Goal: Obtain resource: Obtain resource

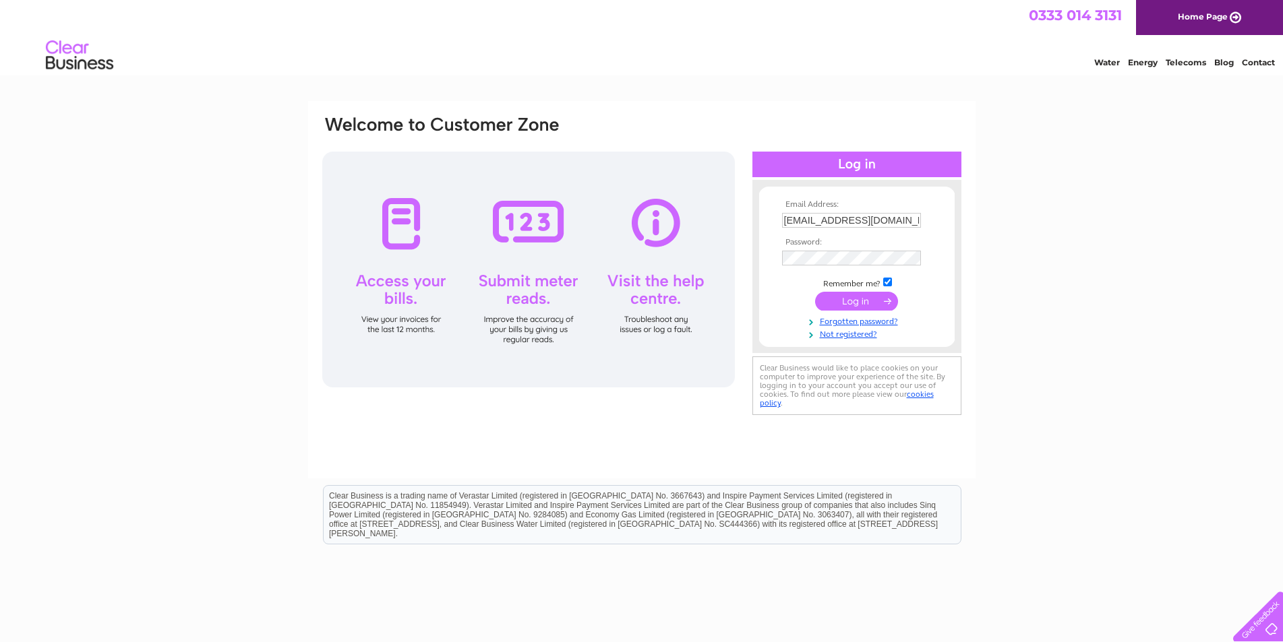
click at [807, 221] on input "rdove@dovedavies.com" at bounding box center [851, 220] width 139 height 15
type input "accounts@dovedavies.com"
click at [851, 305] on input "submit" at bounding box center [856, 302] width 83 height 19
click at [815, 293] on input "submit" at bounding box center [856, 302] width 83 height 19
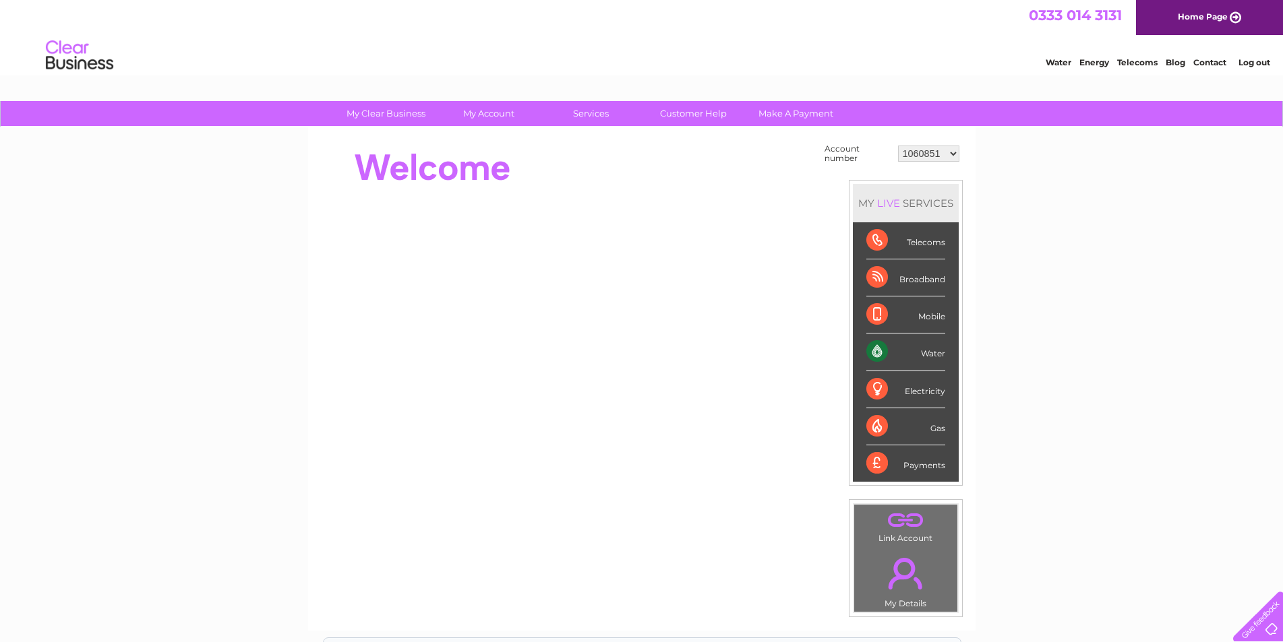
click at [947, 153] on select "1060851 1149958 30267066" at bounding box center [928, 154] width 61 height 16
select select "30267066"
click at [898, 146] on select "1060851 1149958 30267066" at bounding box center [928, 154] width 61 height 16
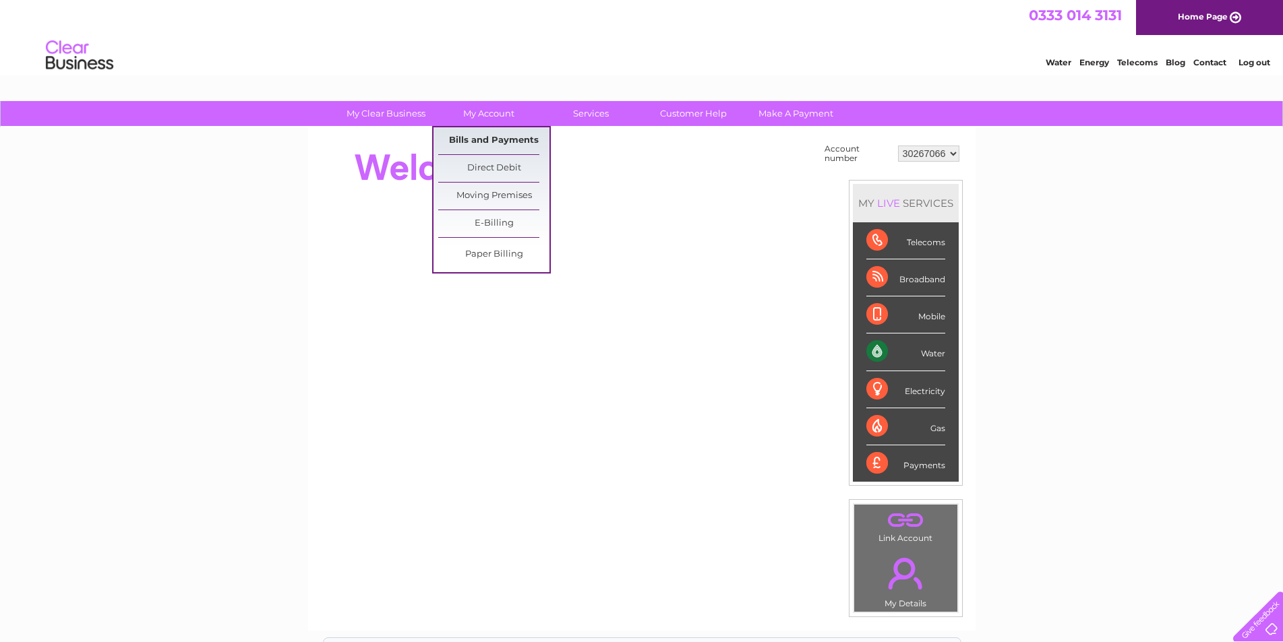
click at [490, 140] on link "Bills and Payments" at bounding box center [493, 140] width 111 height 27
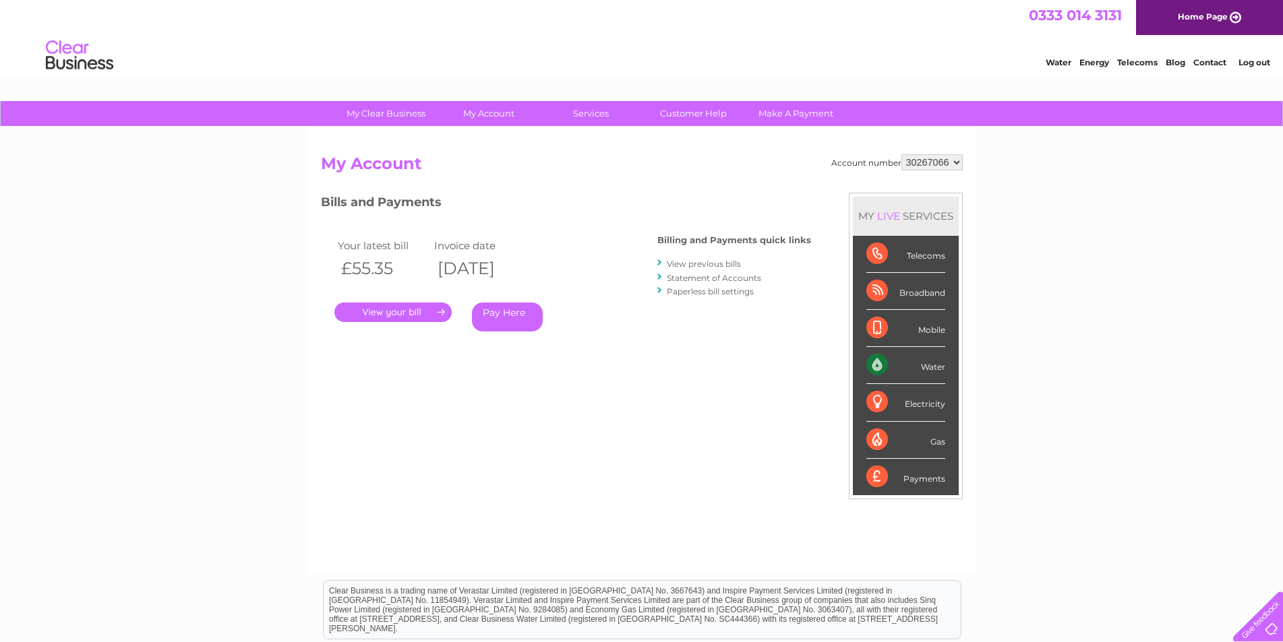
click at [688, 277] on link "Statement of Accounts" at bounding box center [714, 278] width 94 height 10
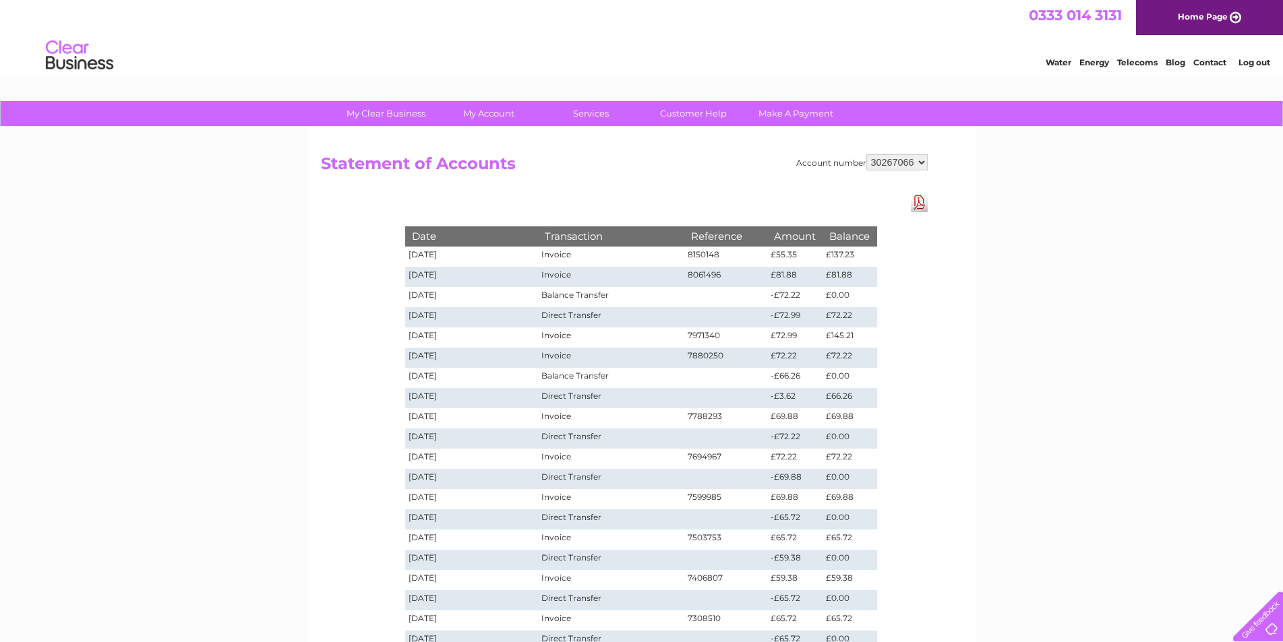
click at [918, 197] on link "Download Pdf" at bounding box center [919, 203] width 17 height 20
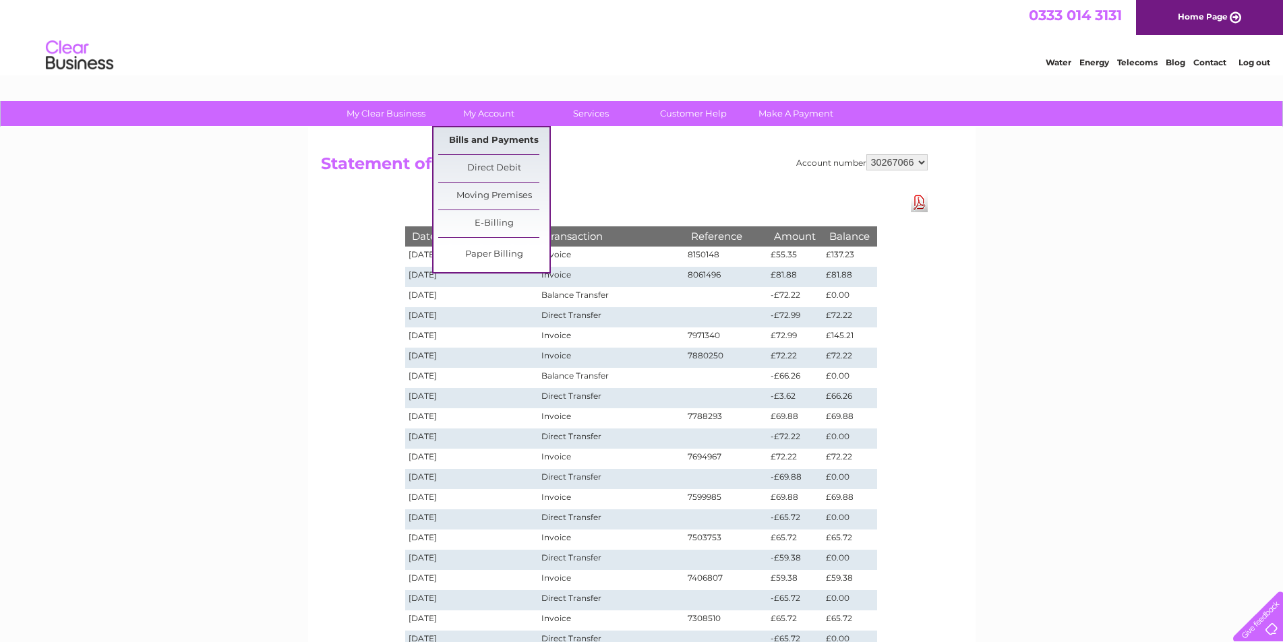
click at [527, 133] on link "Bills and Payments" at bounding box center [493, 140] width 111 height 27
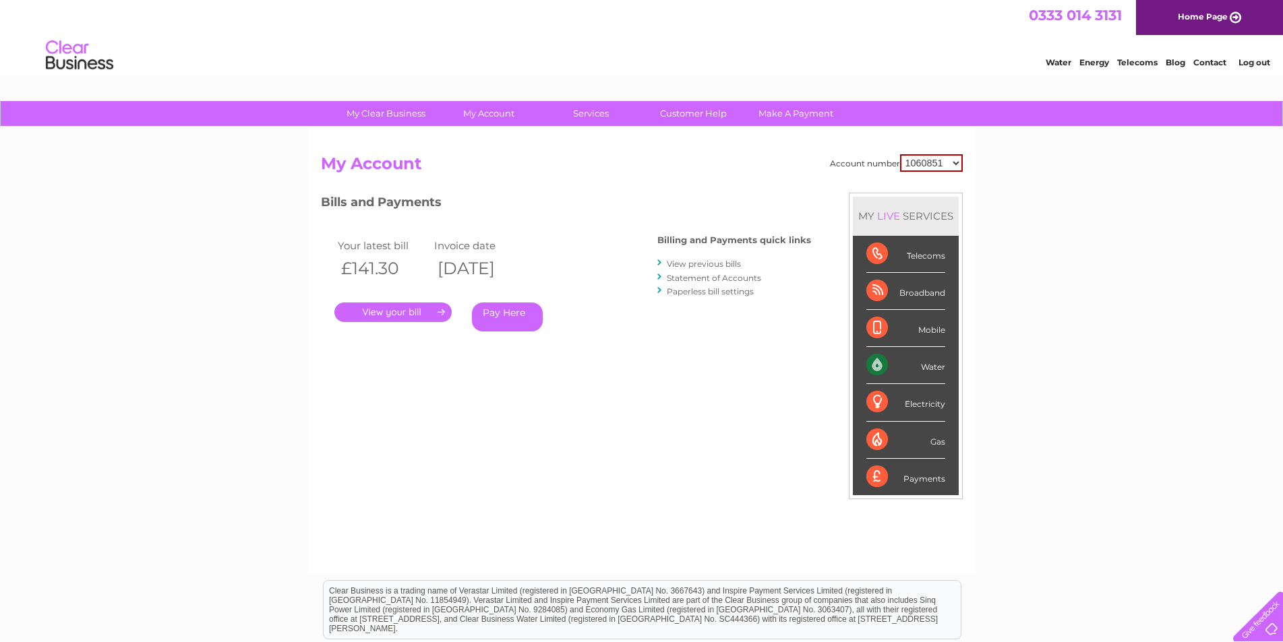
click at [419, 313] on link "." at bounding box center [392, 313] width 117 height 20
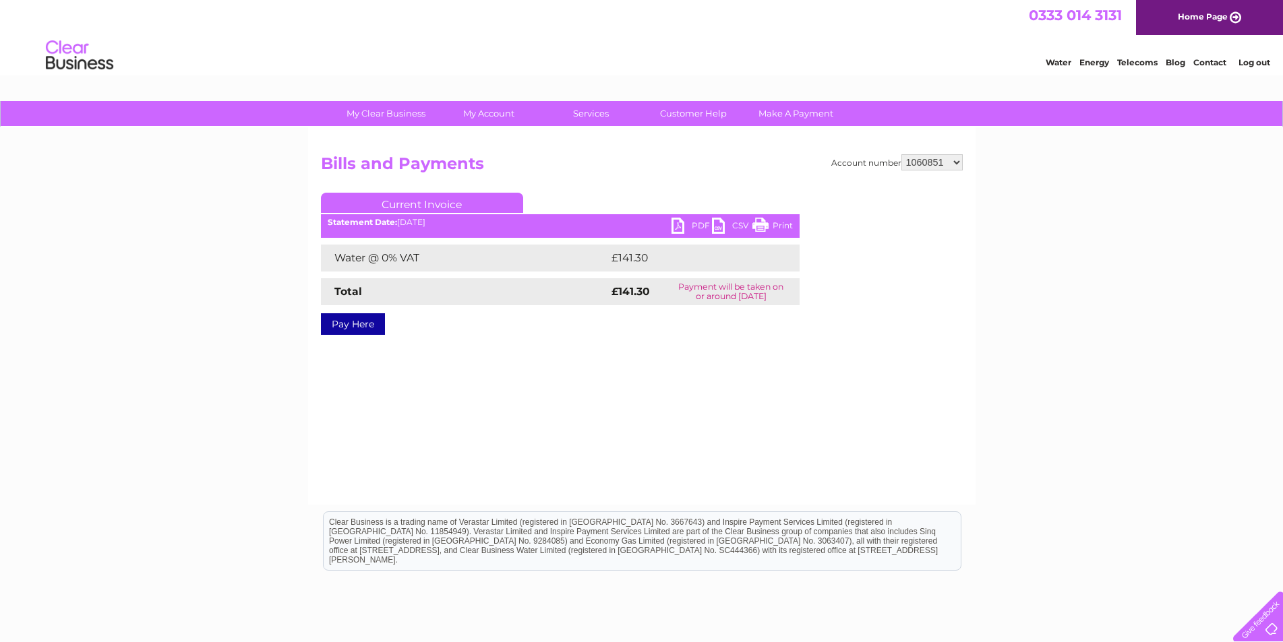
click at [692, 226] on link "PDF" at bounding box center [691, 228] width 40 height 20
click at [959, 164] on select "1060851 1149958 30267066" at bounding box center [931, 162] width 61 height 16
select select "30267066"
click at [901, 154] on select "1060851 1149958 30267066" at bounding box center [931, 162] width 61 height 16
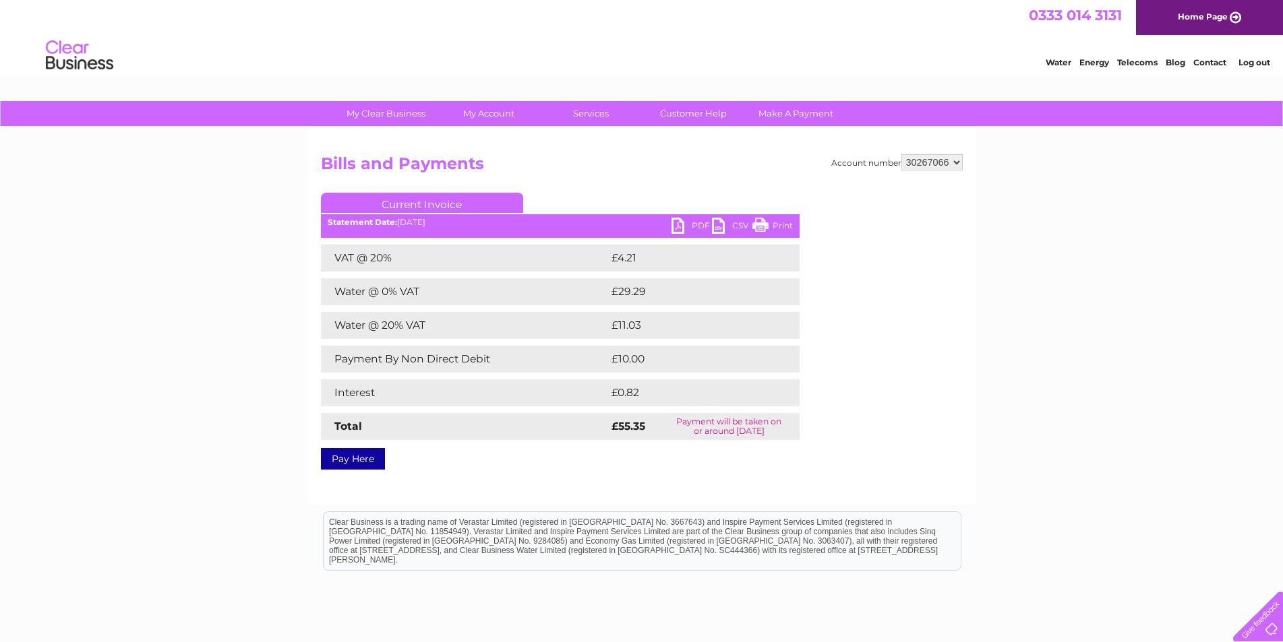
click at [695, 225] on link "PDF" at bounding box center [691, 228] width 40 height 20
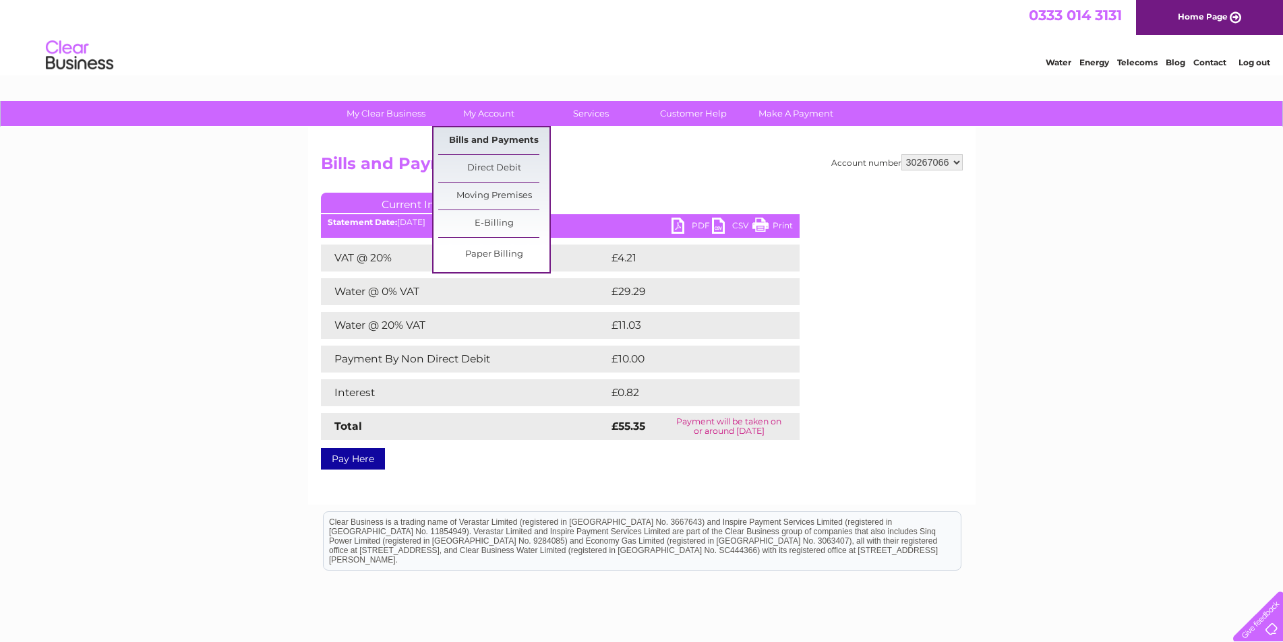
click at [497, 139] on link "Bills and Payments" at bounding box center [493, 140] width 111 height 27
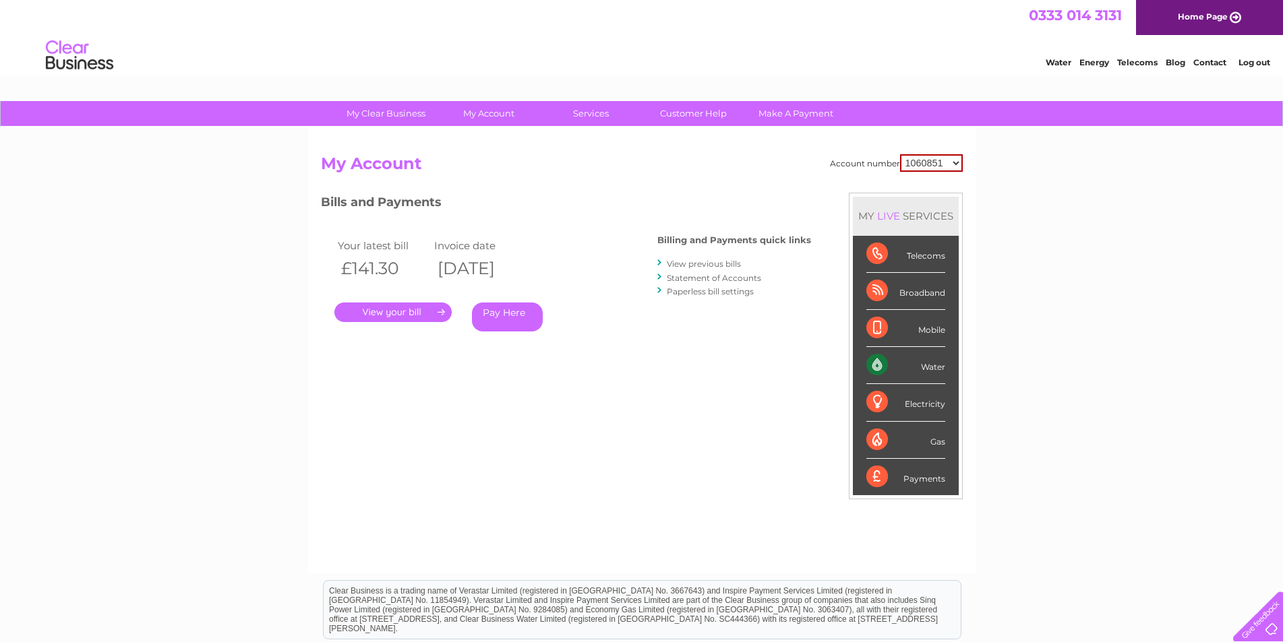
click at [702, 279] on link "Statement of Accounts" at bounding box center [714, 278] width 94 height 10
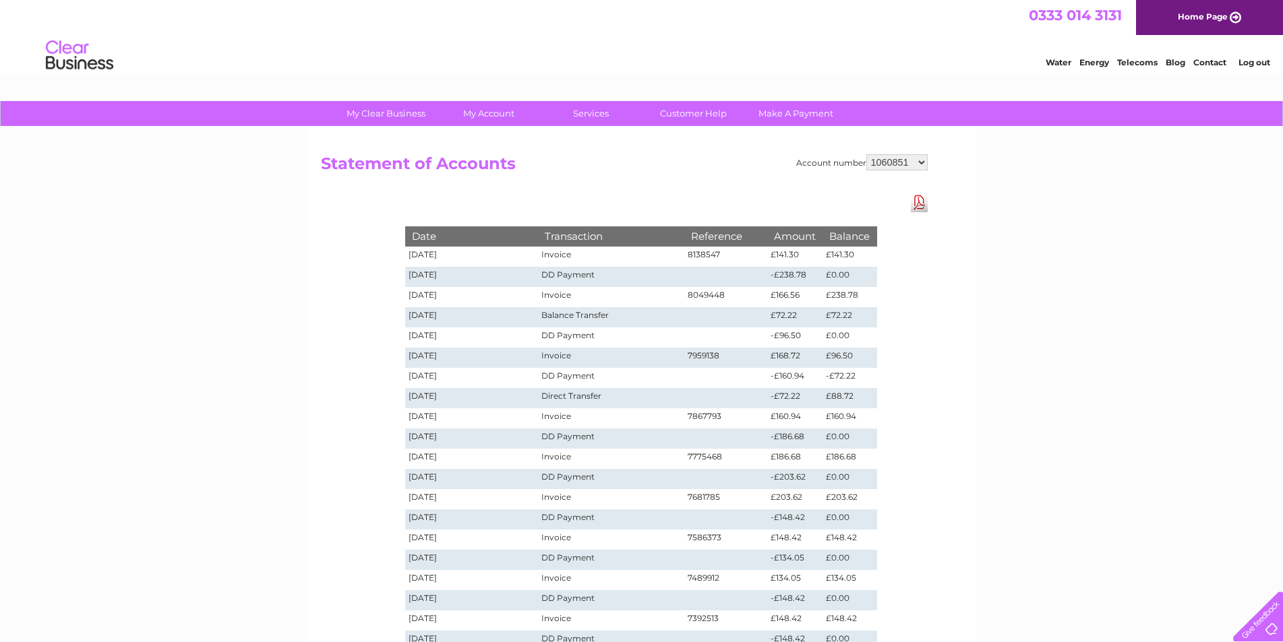
click at [922, 157] on select "1060851 1149958 30267066" at bounding box center [896, 162] width 61 height 16
select select "30267066"
click at [866, 154] on select "1060851 1149958 30267066" at bounding box center [896, 162] width 61 height 16
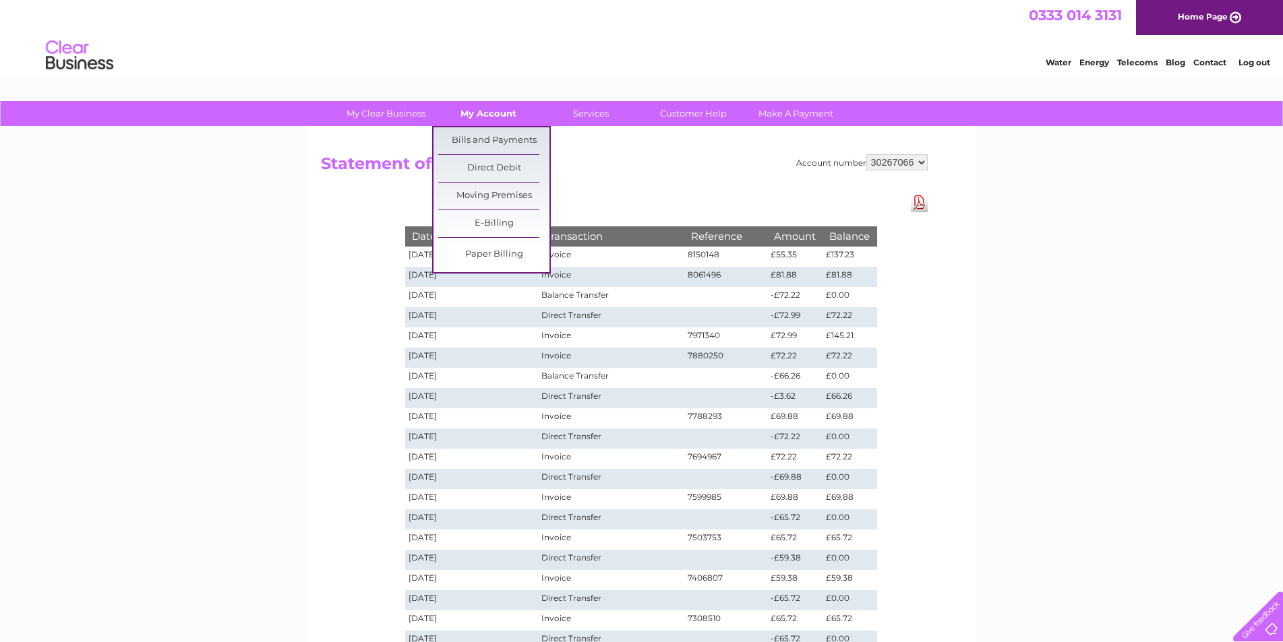
click at [504, 117] on link "My Account" at bounding box center [488, 113] width 111 height 25
click at [498, 140] on link "Bills and Payments" at bounding box center [493, 140] width 111 height 27
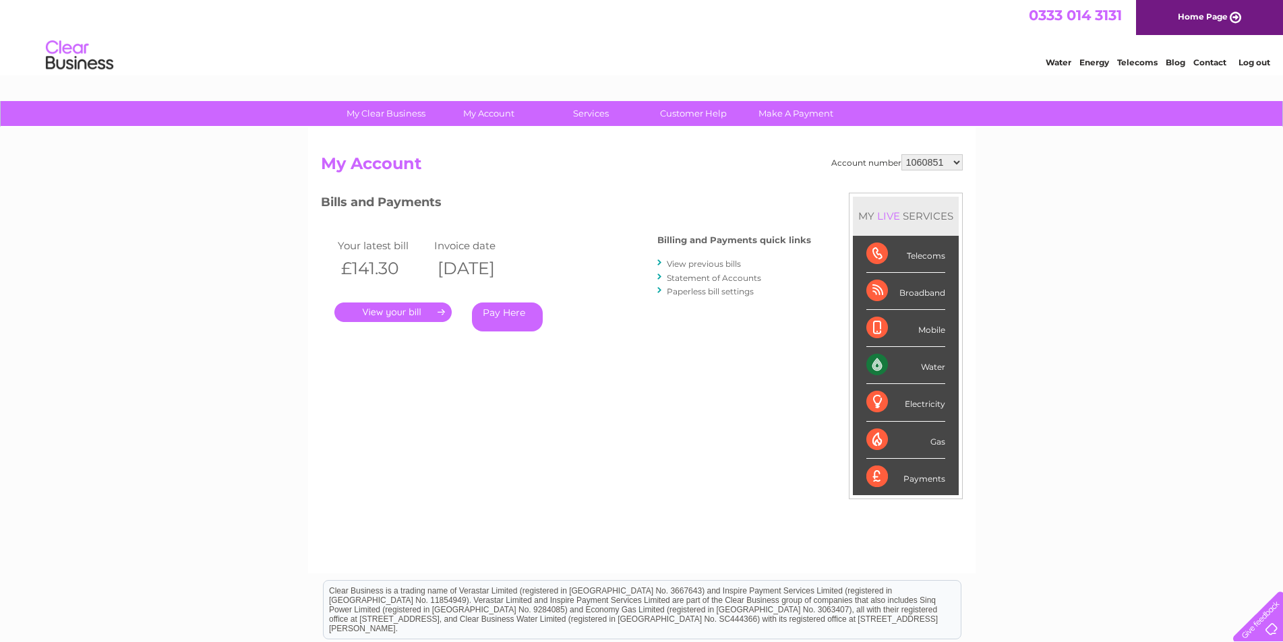
click at [954, 161] on select "1060851 1149958 30267066" at bounding box center [931, 162] width 61 height 16
select select "30267066"
click at [901, 154] on select "1060851 1149958 30267066" at bounding box center [931, 162] width 61 height 16
click at [687, 280] on link "Statement of Accounts" at bounding box center [714, 278] width 94 height 10
